Goal: Information Seeking & Learning: Learn about a topic

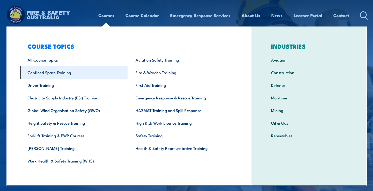
click at [58, 74] on link "Confined Space Training" at bounding box center [74, 72] width 108 height 13
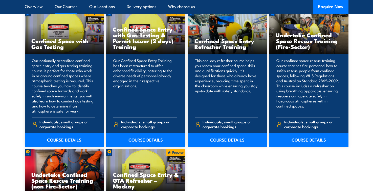
scroll to position [430, 0]
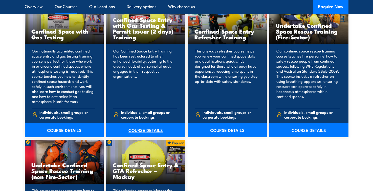
click at [150, 129] on link "COURSE DETAILS" at bounding box center [145, 130] width 79 height 14
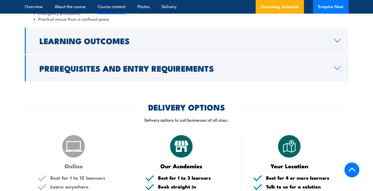
scroll to position [632, 0]
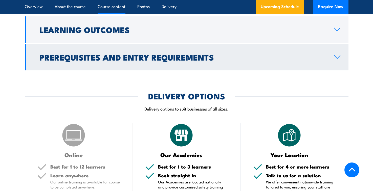
click at [131, 61] on h2 "Prerequisites and Entry Requirements" at bounding box center [182, 57] width 286 height 7
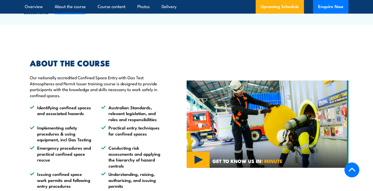
scroll to position [230, 0]
